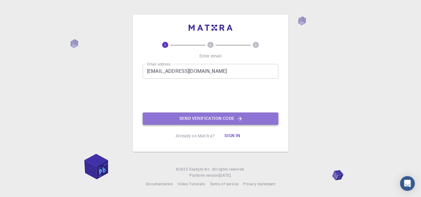
click at [210, 118] on button "Send verification code" at bounding box center [210, 119] width 135 height 12
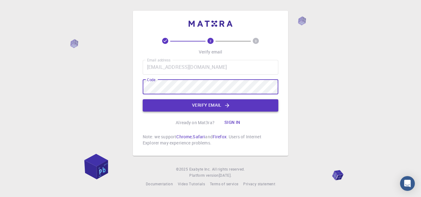
click at [215, 105] on button "Verify email" at bounding box center [210, 105] width 135 height 12
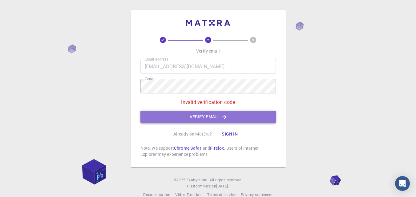
click at [206, 118] on button "Verify email" at bounding box center [207, 117] width 135 height 12
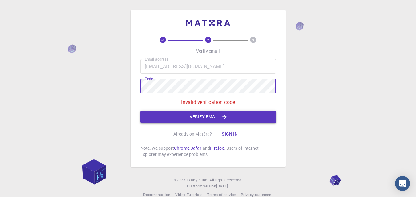
click at [211, 113] on button "Verify email" at bounding box center [207, 117] width 135 height 12
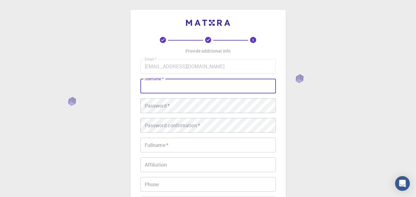
click at [165, 85] on input "username   *" at bounding box center [207, 86] width 135 height 15
type input "Badmus"
click at [186, 81] on input "Badmus" at bounding box center [207, 86] width 135 height 15
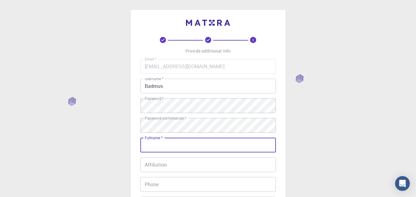
click at [170, 149] on input "Fullname   *" at bounding box center [207, 145] width 135 height 15
type input "[PERSON_NAME]"
type input "9054313324"
click at [166, 166] on input "Affiliation" at bounding box center [207, 165] width 135 height 15
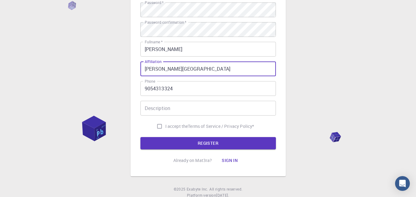
scroll to position [99, 0]
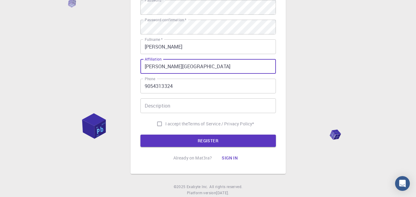
type input "Abiola Ajimobi Technical University"
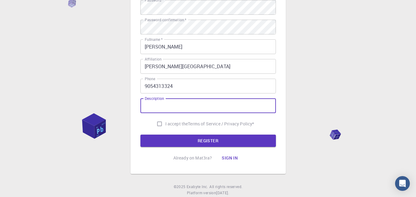
click at [172, 107] on input "Description" at bounding box center [207, 106] width 135 height 15
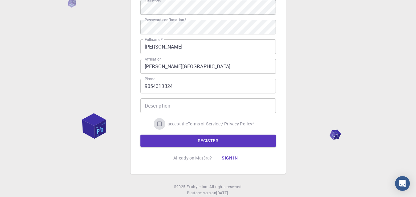
click at [157, 123] on input "I accept the Terms of Service / Privacy Policy *" at bounding box center [160, 124] width 12 height 12
checkbox input "true"
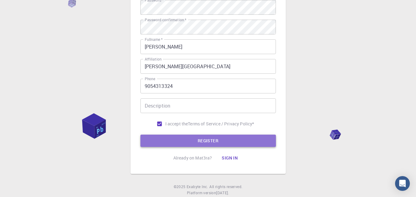
click at [214, 141] on button "REGISTER" at bounding box center [207, 141] width 135 height 12
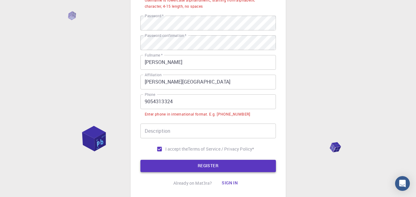
scroll to position [114, 0]
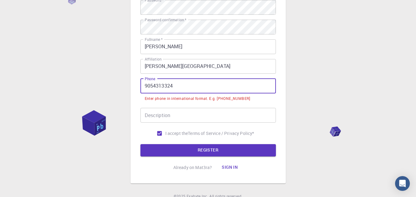
click at [144, 86] on input "9054313324" at bounding box center [207, 86] width 135 height 15
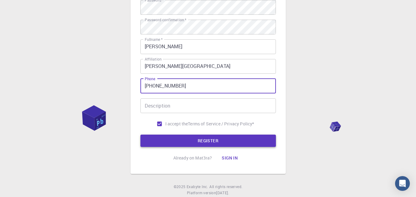
type input "+2349054313324"
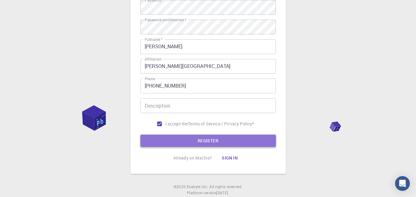
click at [203, 139] on button "REGISTER" at bounding box center [207, 141] width 135 height 12
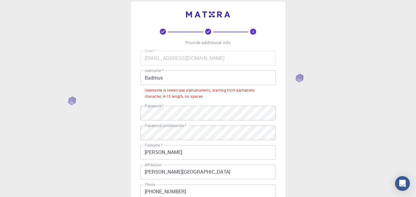
scroll to position [0, 0]
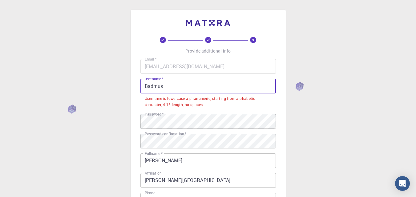
click at [148, 85] on input "Badmus" at bounding box center [207, 86] width 135 height 15
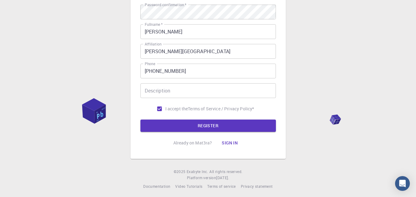
scroll to position [116, 0]
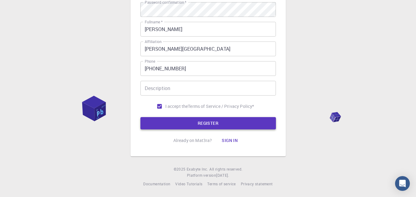
type input "badmus"
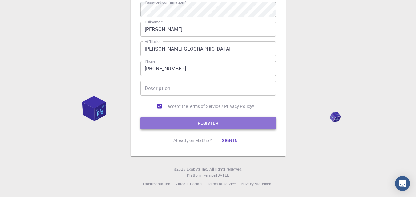
click at [241, 125] on button "REGISTER" at bounding box center [207, 123] width 135 height 12
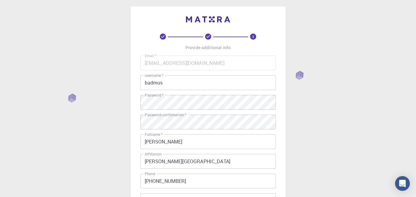
scroll to position [0, 0]
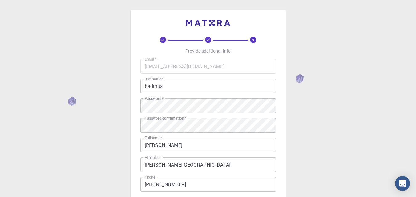
click at [416, 179] on body "3 Provide additional info Email   * racetech23.kb@gmail.com Email   * username …" at bounding box center [208, 156] width 416 height 313
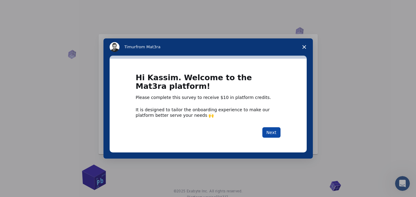
click at [275, 132] on button "Next" at bounding box center [271, 132] width 18 height 10
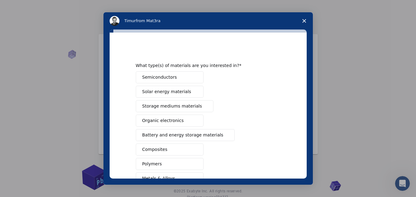
click at [155, 150] on span "Composites" at bounding box center [154, 150] width 25 height 6
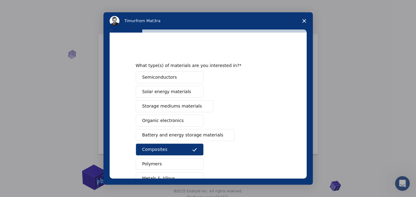
scroll to position [100, 0]
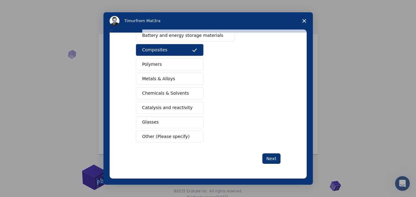
click at [175, 109] on span "Catalysis and reactivity" at bounding box center [167, 108] width 50 height 6
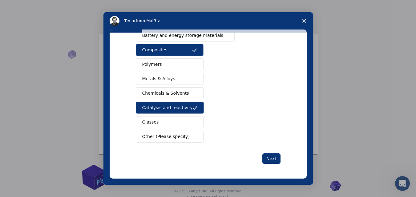
click at [175, 94] on span "Chemicals & Solvents" at bounding box center [165, 93] width 47 height 6
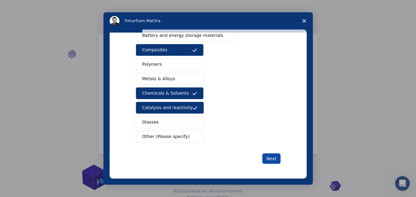
click at [268, 162] on button "Next" at bounding box center [271, 159] width 18 height 10
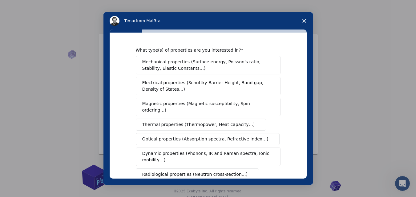
click at [176, 64] on span "Mechanical properties (Surface energy, Poisson's ratio, Stability, Elastic Cons…" at bounding box center [206, 65] width 128 height 13
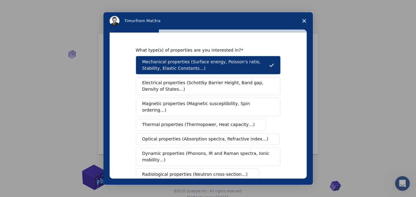
click at [192, 107] on button "Magnetic properties (Magnetic susceptibility, Spin ordering…)" at bounding box center [208, 107] width 145 height 18
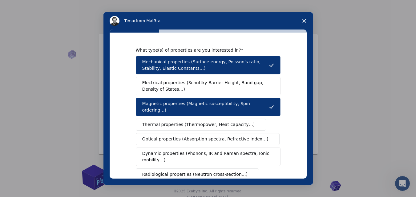
scroll to position [128, 0]
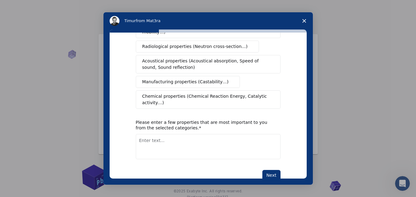
click at [194, 93] on span "Chemical properties (Chemical Reaction Energy, Catalytic activity…)" at bounding box center [205, 99] width 127 height 13
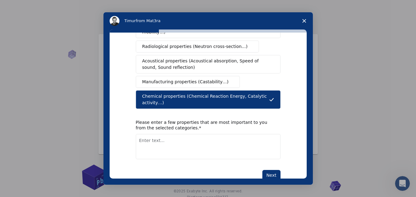
click at [196, 58] on span "Acoustical properties (Acoustical absorption, Speed of sound, Sound reflection)" at bounding box center [206, 64] width 128 height 13
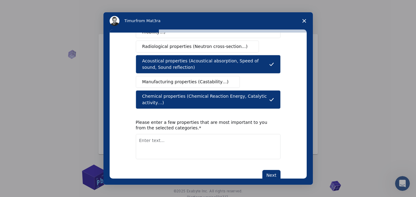
scroll to position [0, 0]
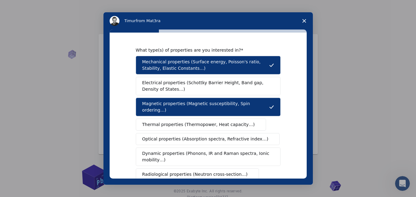
click at [195, 122] on span "Thermal properties (Thermopower, Heat capacity…)" at bounding box center [198, 125] width 113 height 6
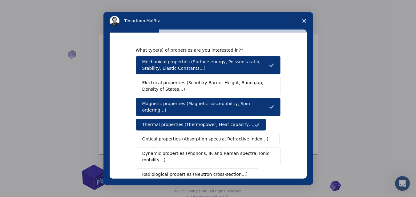
click at [214, 151] on span "Dynamic properties (Phonons, IR and Raman spectra, Ionic mobility…)" at bounding box center [206, 157] width 128 height 13
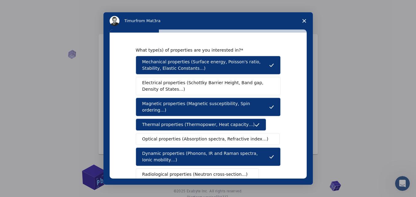
click at [220, 136] on span "Optical properties (Absorption spectra, Refractive index…)" at bounding box center [205, 139] width 126 height 6
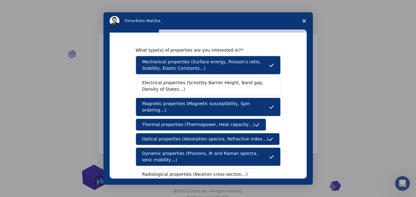
click at [212, 84] on span "Electrical properties (Schottky Barrier Height, Band gap, Density of States…)" at bounding box center [206, 86] width 128 height 13
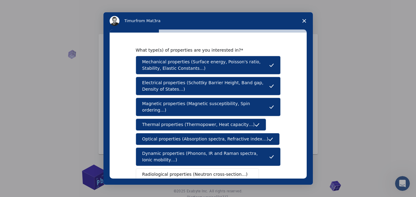
scroll to position [128, 0]
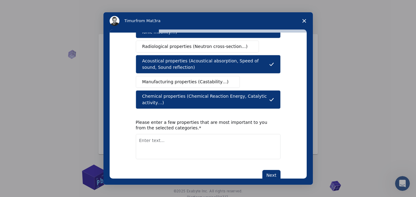
click at [163, 134] on textarea "Enter text..." at bounding box center [208, 146] width 145 height 25
type textarea "Nanoparticle, catalysis"
click at [270, 170] on button "Next" at bounding box center [271, 175] width 18 height 10
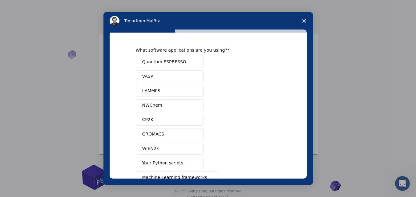
click at [156, 162] on span "Your Python scripts" at bounding box center [162, 163] width 41 height 6
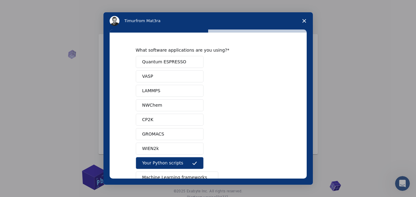
click at [167, 66] on button "Quantum ESPRESSO" at bounding box center [170, 62] width 68 height 12
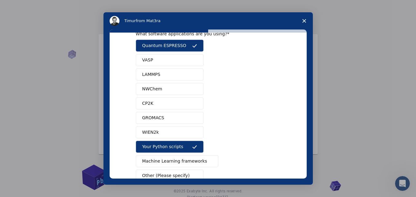
scroll to position [55, 0]
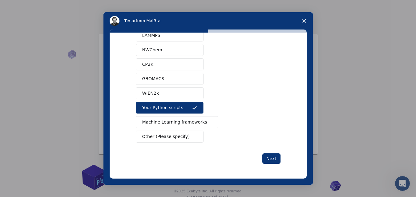
click at [186, 124] on span "Machine Learning frameworks" at bounding box center [174, 122] width 65 height 6
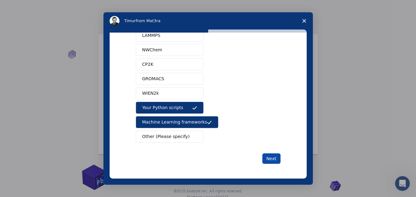
click at [269, 154] on button "Next" at bounding box center [271, 159] width 18 height 10
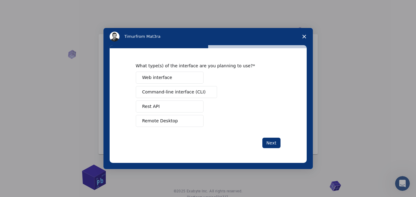
scroll to position [0, 0]
click at [163, 76] on span "Web interface" at bounding box center [157, 78] width 30 height 6
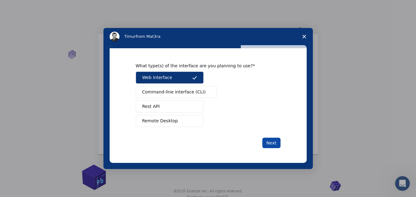
click at [271, 144] on button "Next" at bounding box center [271, 143] width 18 height 10
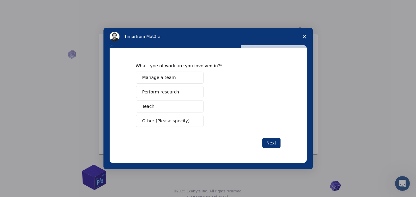
click at [171, 93] on span "Perform research" at bounding box center [160, 92] width 37 height 6
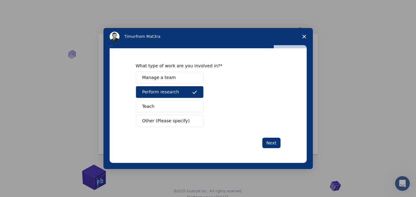
click at [153, 106] on button "Teach" at bounding box center [170, 107] width 68 height 12
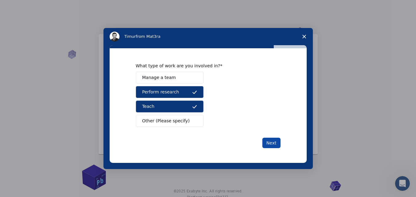
click at [274, 143] on button "Next" at bounding box center [271, 143] width 18 height 10
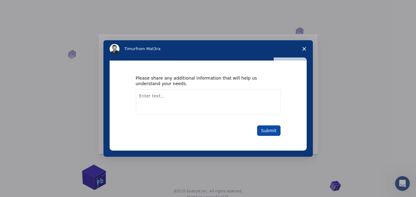
click at [272, 127] on button "Submit" at bounding box center [268, 131] width 23 height 10
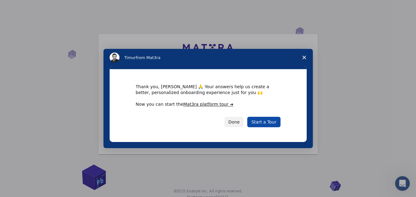
click at [262, 122] on link "Start a Tour" at bounding box center [263, 122] width 33 height 10
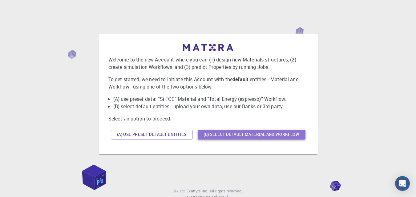
click at [244, 133] on button "(B) Select default material and workflow" at bounding box center [252, 135] width 108 height 10
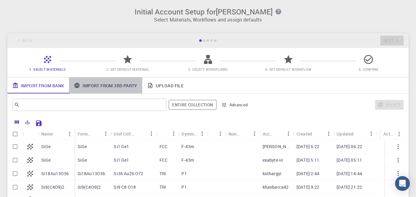
click at [101, 86] on link "Import From 3rd Party" at bounding box center [105, 86] width 73 height 16
